Goal: Information Seeking & Learning: Learn about a topic

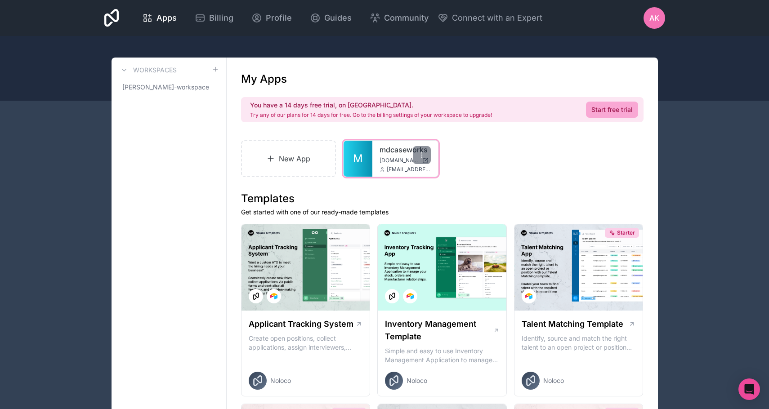
click at [362, 148] on link "M" at bounding box center [358, 159] width 29 height 36
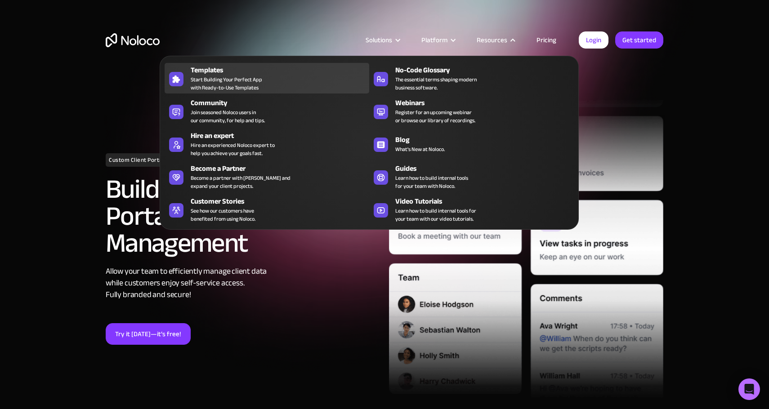
click at [237, 81] on span "Start Building Your Perfect App with Ready-to-Use Templates" at bounding box center [226, 84] width 71 height 16
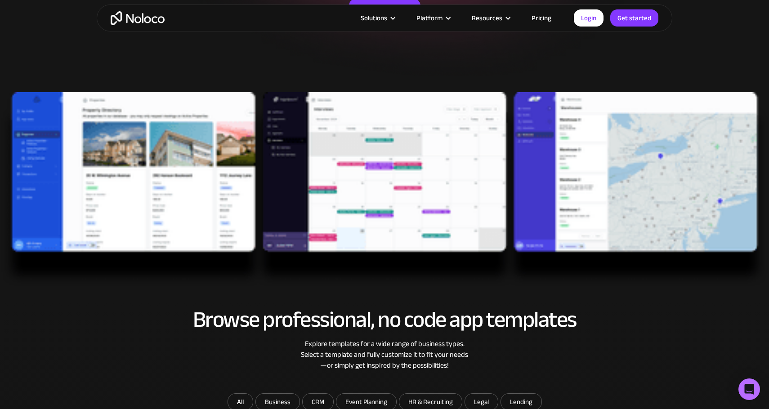
scroll to position [214, 0]
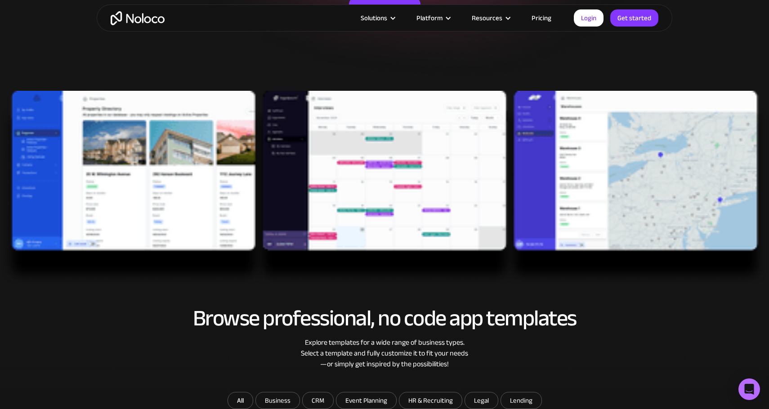
click at [176, 219] on img at bounding box center [384, 188] width 769 height 195
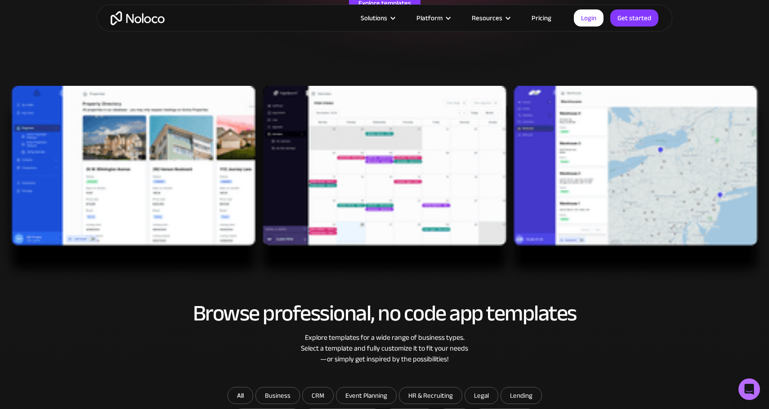
scroll to position [316, 0]
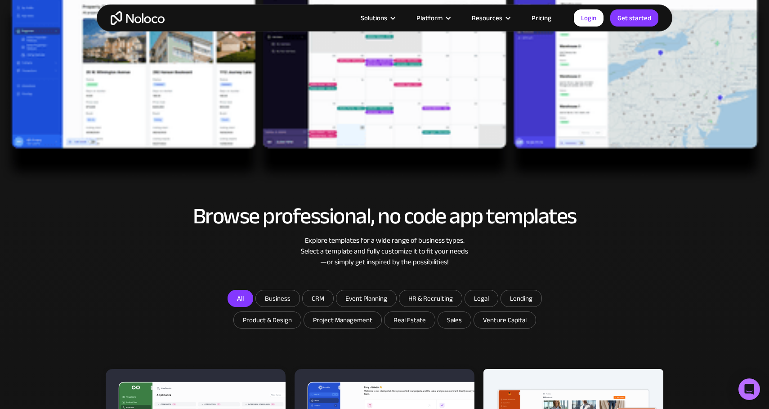
click at [244, 301] on link "All" at bounding box center [241, 298] width 26 height 17
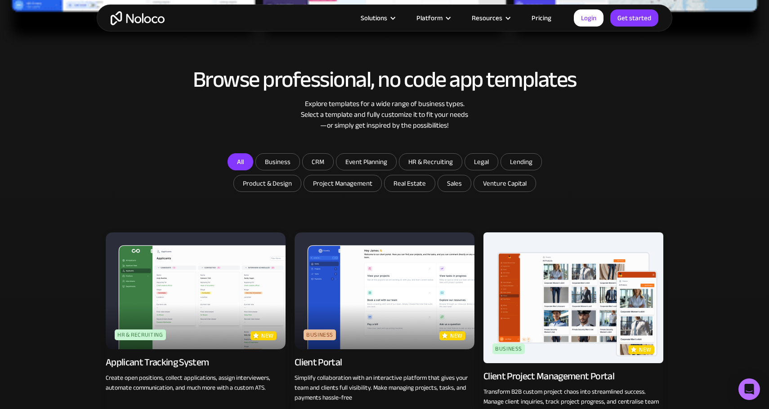
scroll to position [473, 0]
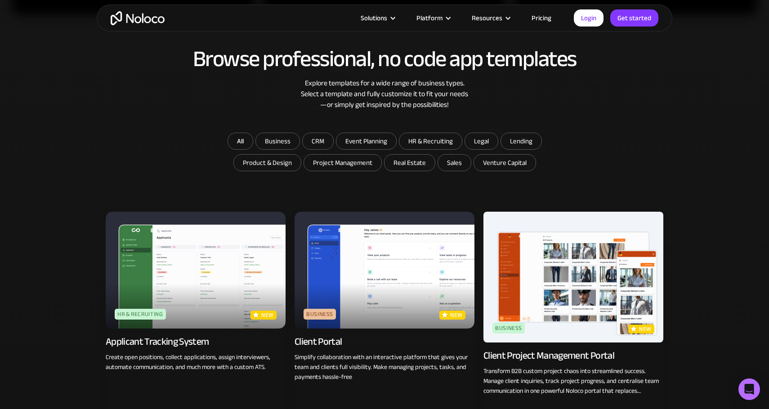
click at [360, 273] on img at bounding box center [385, 270] width 180 height 117
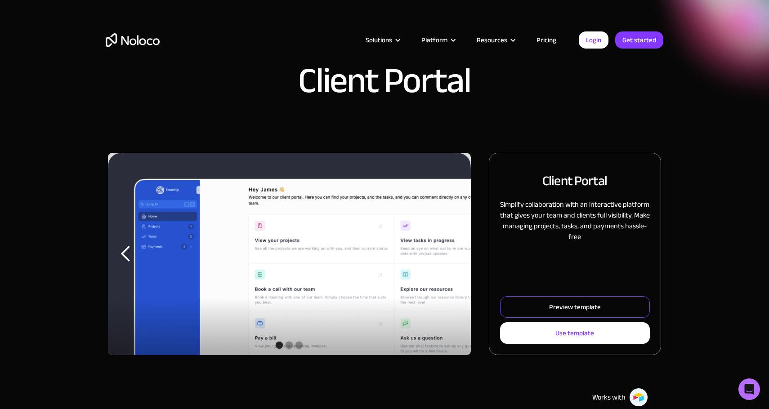
click at [560, 297] on link "Preview template" at bounding box center [575, 307] width 150 height 22
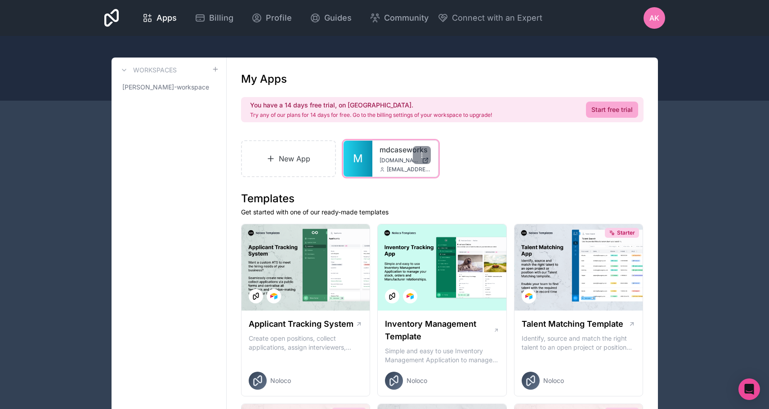
click at [371, 147] on link "M" at bounding box center [358, 159] width 29 height 36
click at [386, 151] on link "mdcaseworks" at bounding box center [404, 149] width 51 height 11
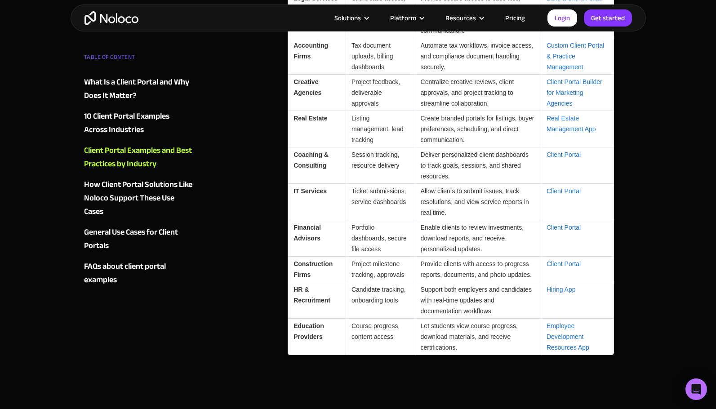
scroll to position [2378, 0]
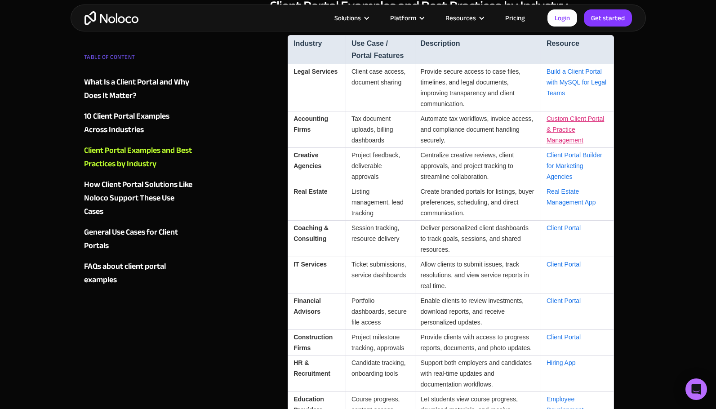
click at [561, 131] on link "Custom Client Portal & Practice Management" at bounding box center [576, 129] width 58 height 29
click at [594, 63] on th "Resource" at bounding box center [577, 49] width 73 height 29
click at [558, 75] on td "Build a Client Portal with MySQL for Legal Teams" at bounding box center [577, 87] width 73 height 47
click at [557, 80] on link "Build a Client Portal with MySQL for Legal Teams" at bounding box center [577, 82] width 60 height 29
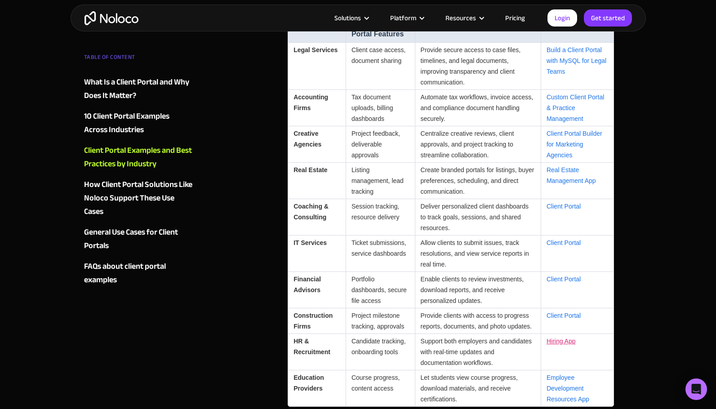
scroll to position [2395, 0]
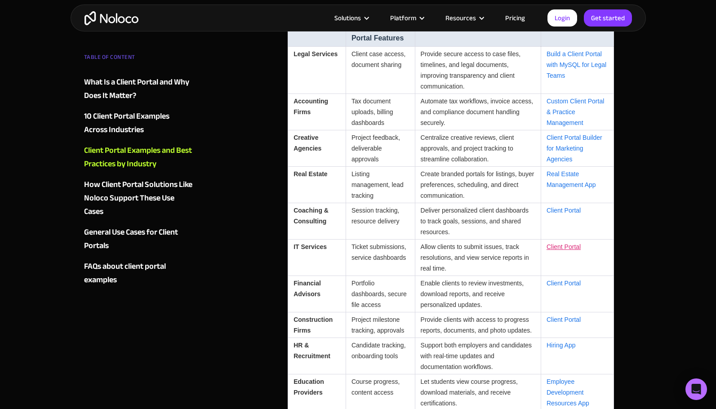
click at [553, 247] on link "Client Portal" at bounding box center [564, 246] width 34 height 7
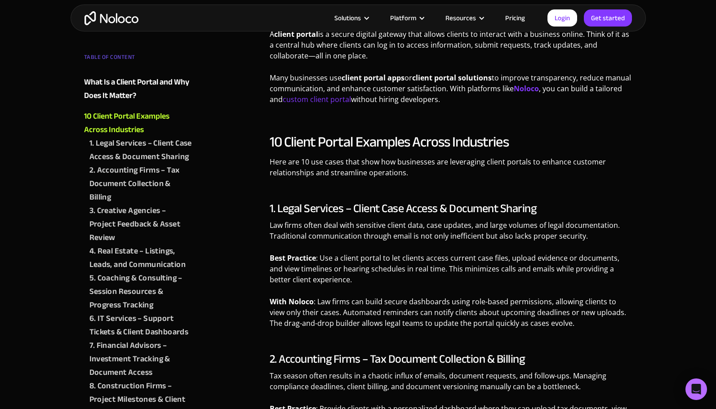
scroll to position [555, 0]
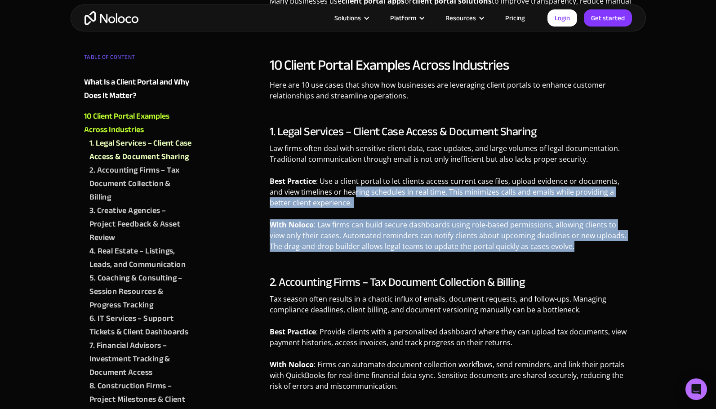
drag, startPoint x: 340, startPoint y: 189, endPoint x: 482, endPoint y: 258, distance: 157.9
click at [482, 258] on div "1. Legal Services – Client Case Access & Document Sharing Law firms often deal …" at bounding box center [451, 192] width 363 height 134
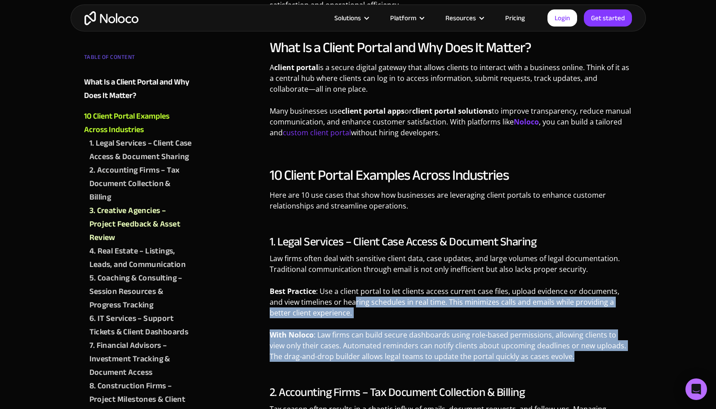
scroll to position [0, 0]
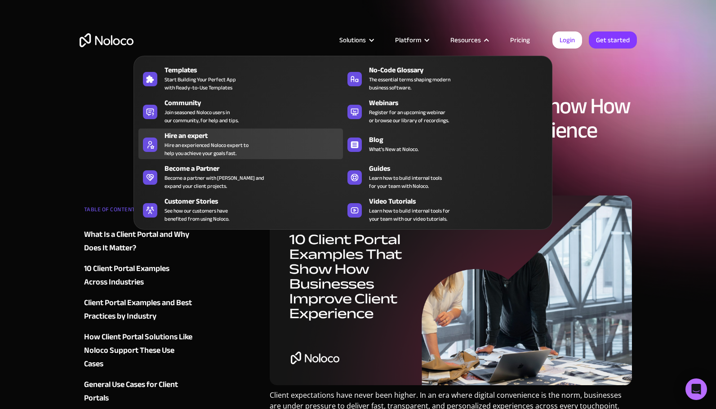
click at [165, 144] on div "Hire an experienced Noloco expert to help you achieve your goals fast." at bounding box center [207, 149] width 84 height 16
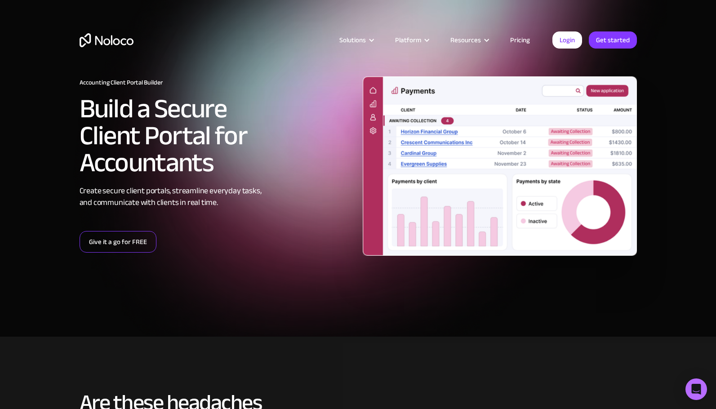
click at [130, 245] on link "Give it a go for FREE" at bounding box center [118, 242] width 77 height 22
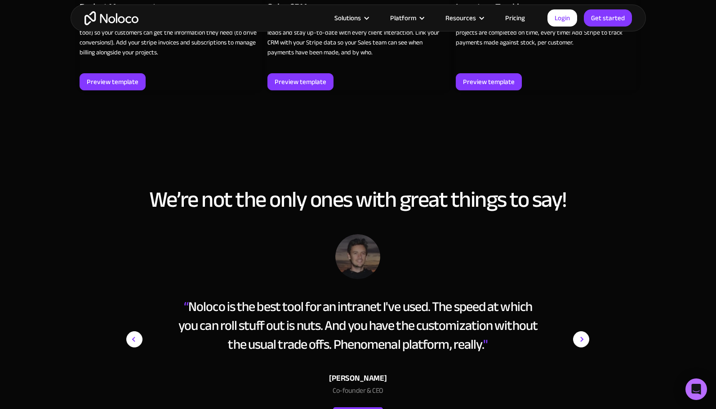
scroll to position [754, 0]
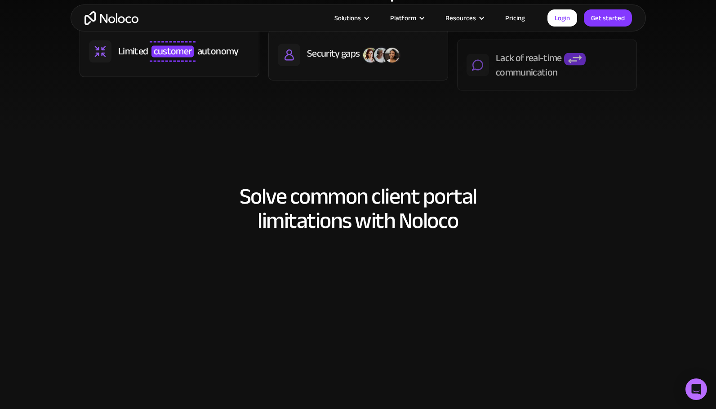
scroll to position [767, 0]
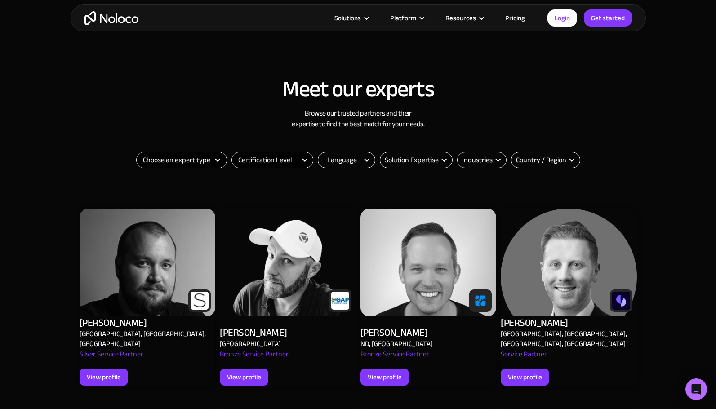
scroll to position [330, 0]
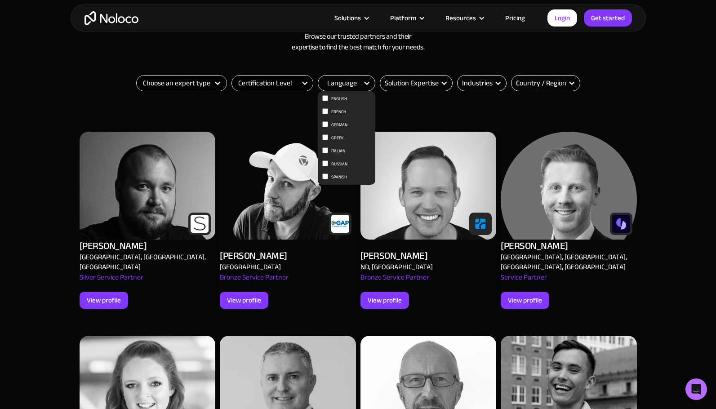
click at [326, 97] on input "English" at bounding box center [325, 98] width 6 height 6
checkbox input "true"
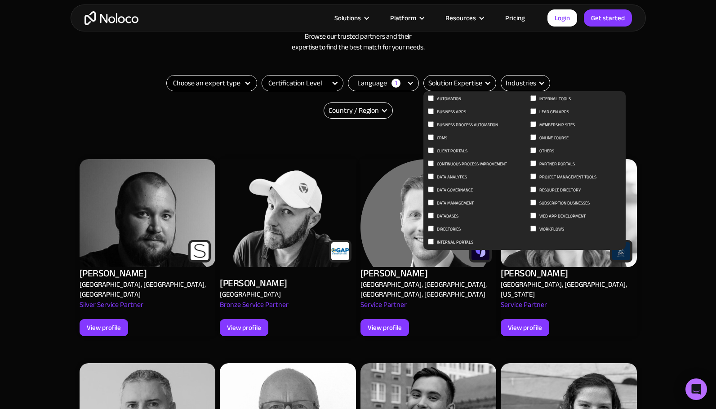
click at [438, 85] on div "Solution Expertise" at bounding box center [455, 83] width 54 height 11
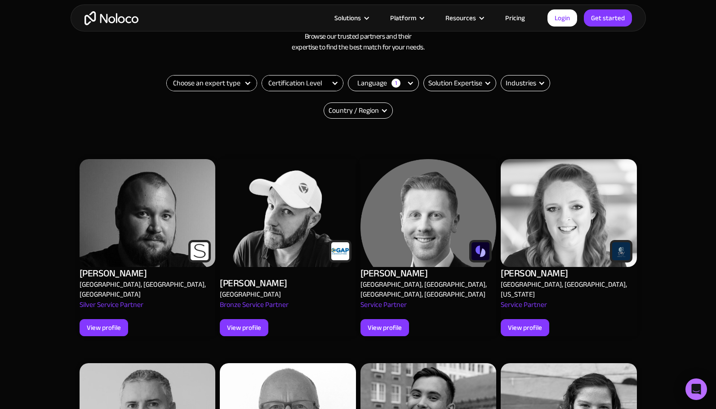
click at [438, 85] on div "Solution Expertise" at bounding box center [455, 83] width 54 height 11
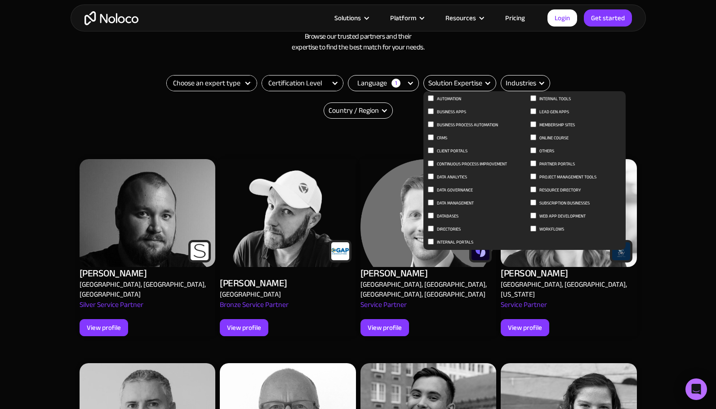
click at [431, 151] on input "Client Portals" at bounding box center [431, 150] width 6 height 6
checkbox input "true"
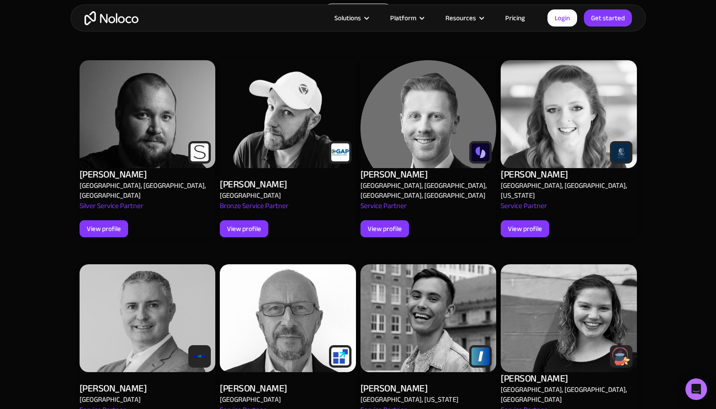
scroll to position [461, 0]
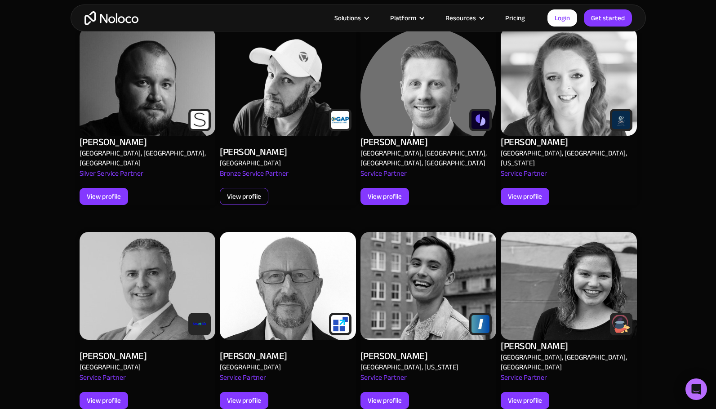
click at [254, 191] on div "View profile" at bounding box center [244, 197] width 34 height 12
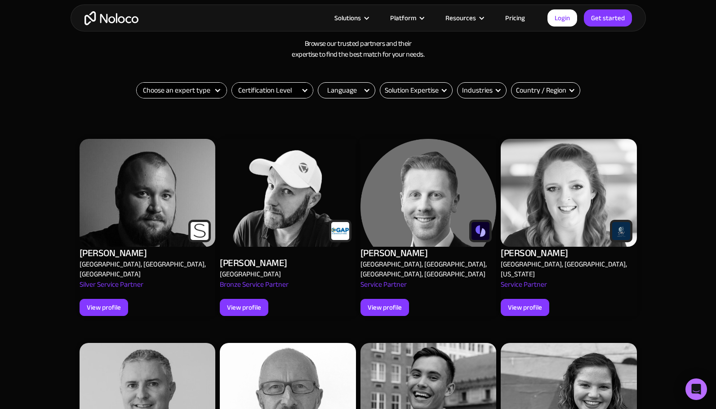
scroll to position [207, 0]
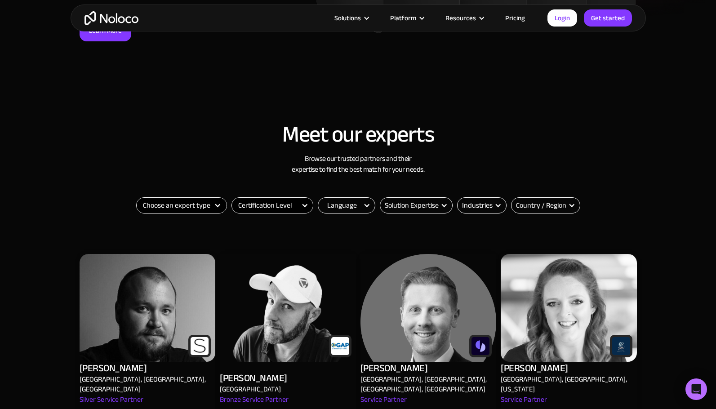
click at [280, 284] on img at bounding box center [288, 308] width 136 height 108
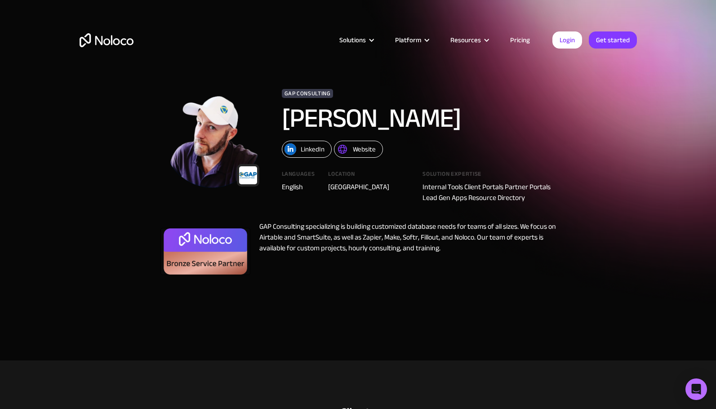
click at [220, 250] on img at bounding box center [206, 251] width 90 height 47
click at [522, 40] on link "Pricing" at bounding box center [520, 40] width 42 height 12
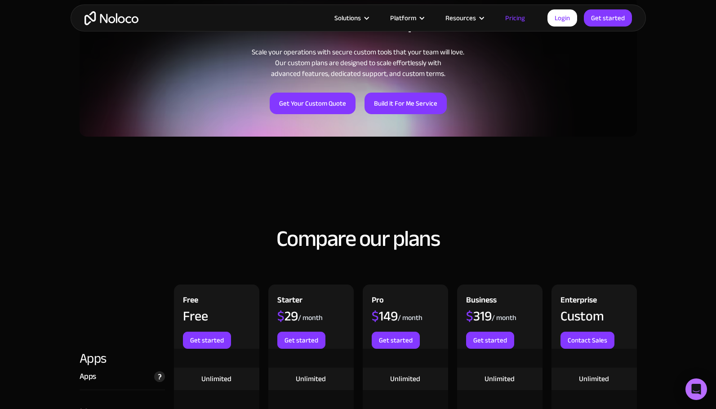
scroll to position [865, 0]
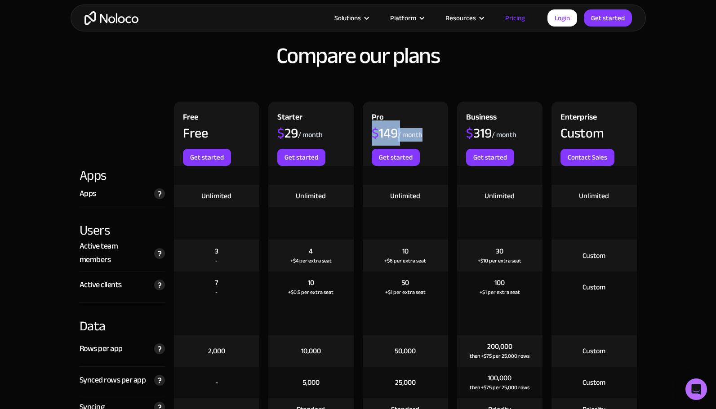
drag, startPoint x: 373, startPoint y: 133, endPoint x: 423, endPoint y: 138, distance: 50.2
click at [423, 138] on div "Pro $ 149 / month Get started" at bounding box center [405, 134] width 85 height 64
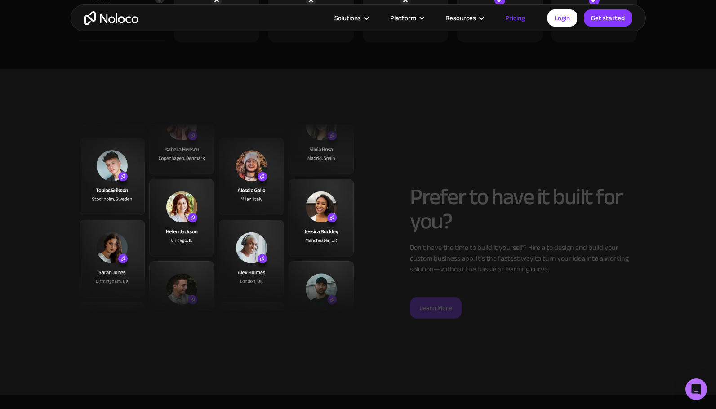
scroll to position [3209, 0]
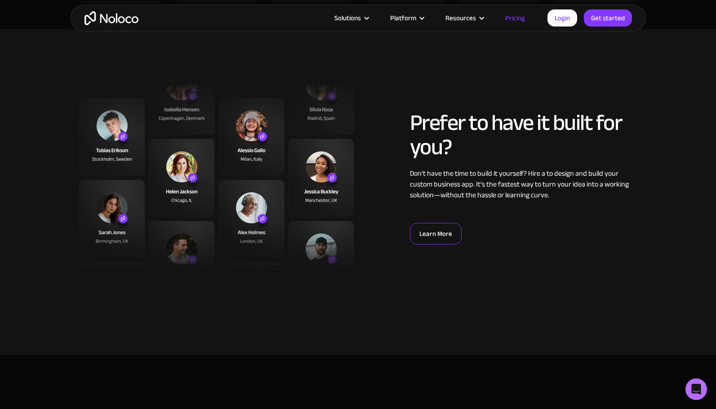
click at [420, 236] on link "Learn More" at bounding box center [436, 234] width 52 height 22
